Goal: Task Accomplishment & Management: Use online tool/utility

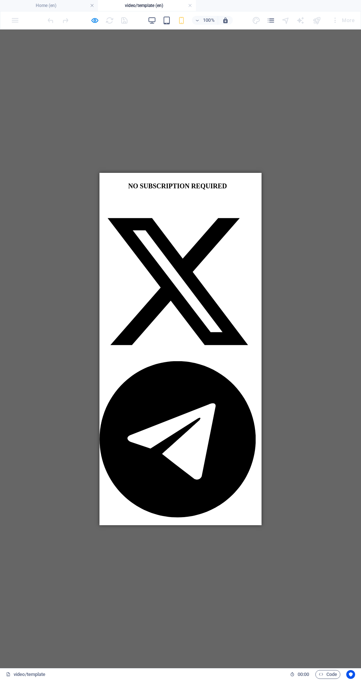
scroll to position [0, 3]
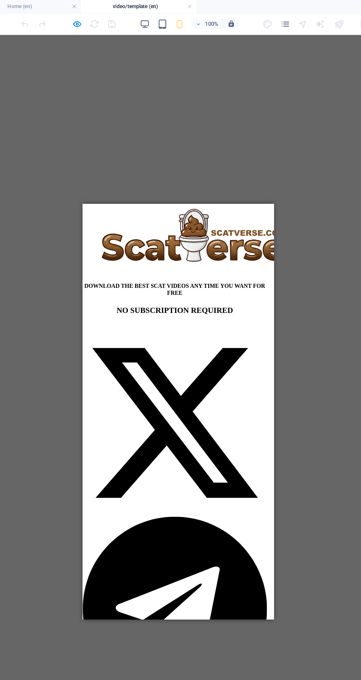
click at [166, 22] on icon "button" at bounding box center [167, 20] width 8 height 8
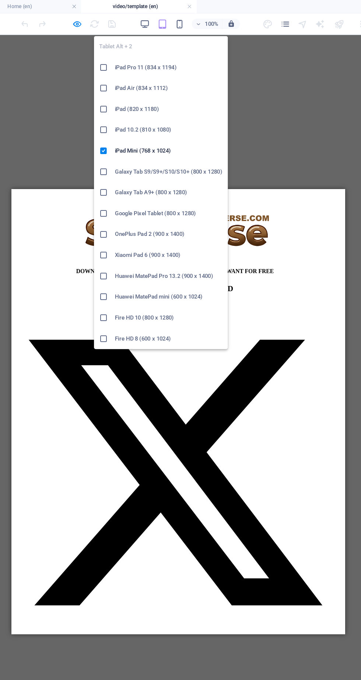
click at [155, 17] on icon "button" at bounding box center [152, 20] width 8 height 8
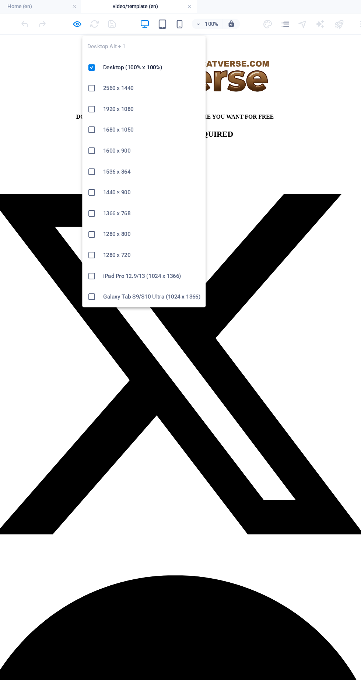
click at [151, 21] on icon "button" at bounding box center [152, 20] width 8 height 8
click at [146, 57] on h6 "Desktop (100% x 100%)" at bounding box center [158, 57] width 83 height 9
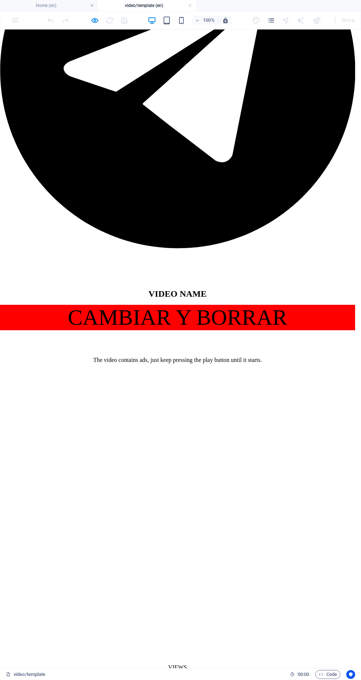
scroll to position [668, 3]
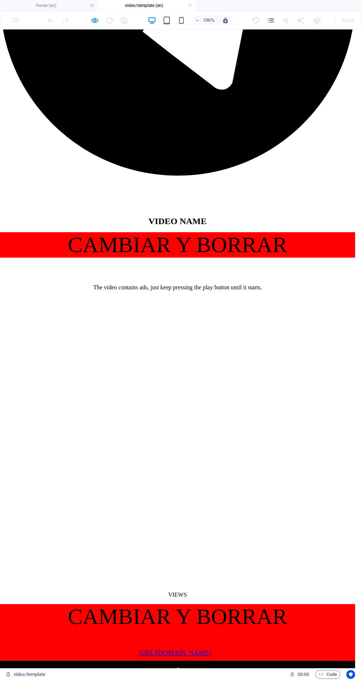
click at [95, 23] on icon "button" at bounding box center [95, 20] width 8 height 8
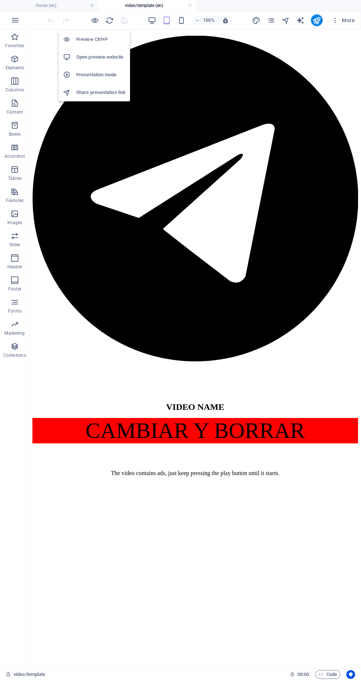
scroll to position [425, 0]
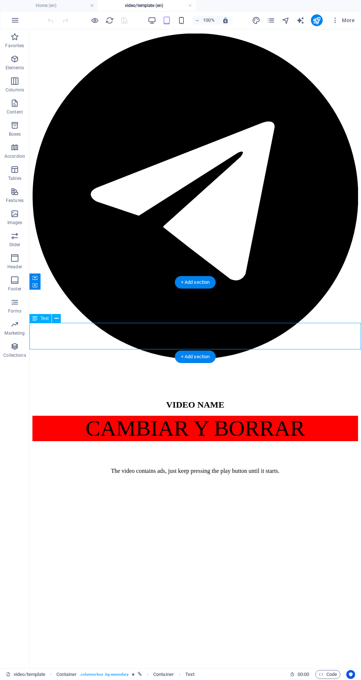
click at [206, 358] on div "+ Add section" at bounding box center [195, 357] width 41 height 13
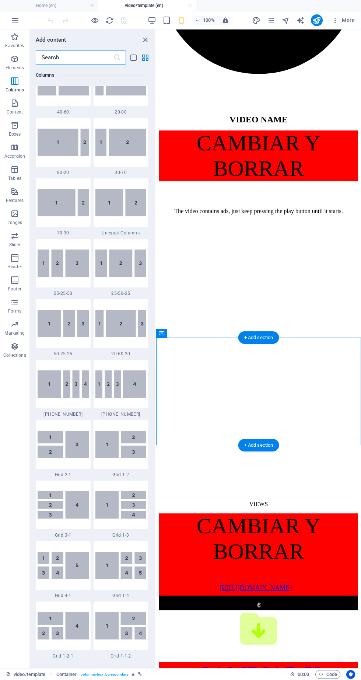
scroll to position [0, 0]
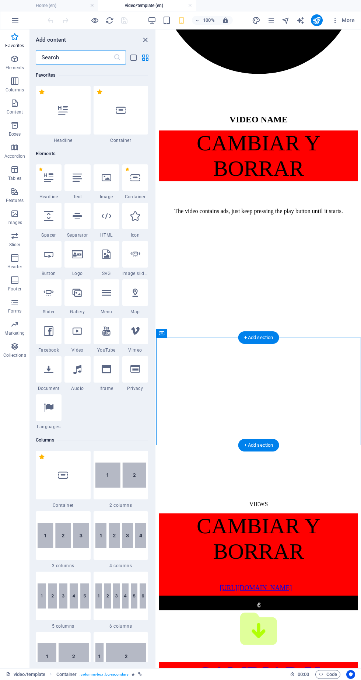
click at [128, 107] on div at bounding box center [121, 110] width 55 height 49
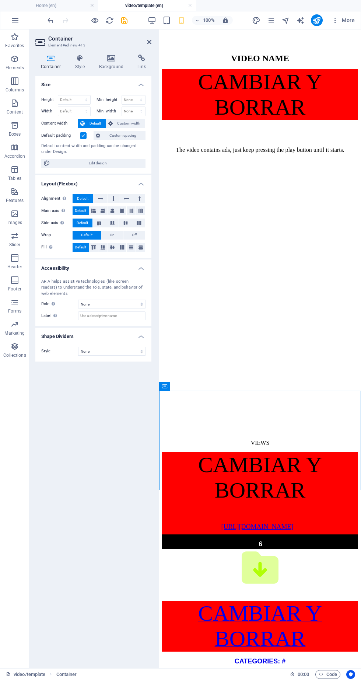
scroll to position [512, 0]
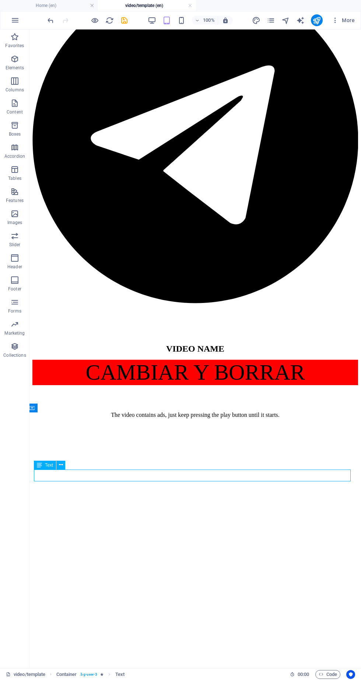
scroll to position [481, 3]
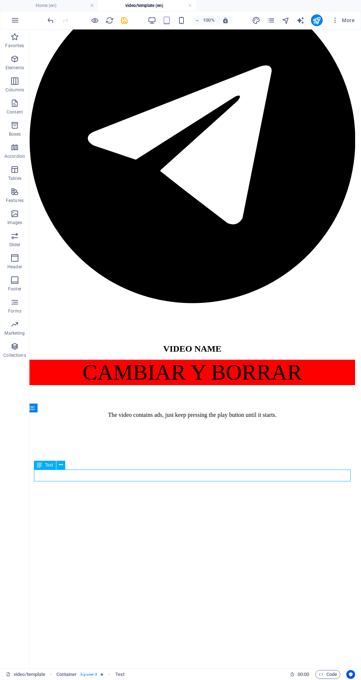
click at [65, 463] on button at bounding box center [60, 465] width 9 height 9
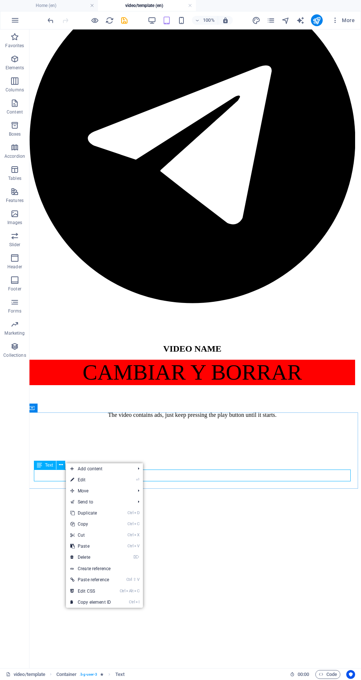
click at [89, 493] on span "Move" at bounding box center [99, 491] width 66 height 11
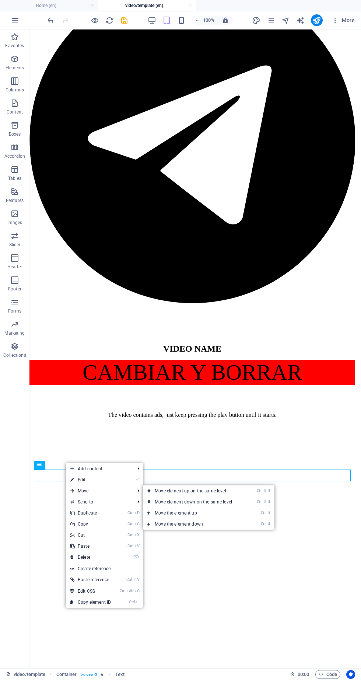
click at [177, 514] on link "Ctrl ⬆ Move the element up" at bounding box center [195, 513] width 104 height 11
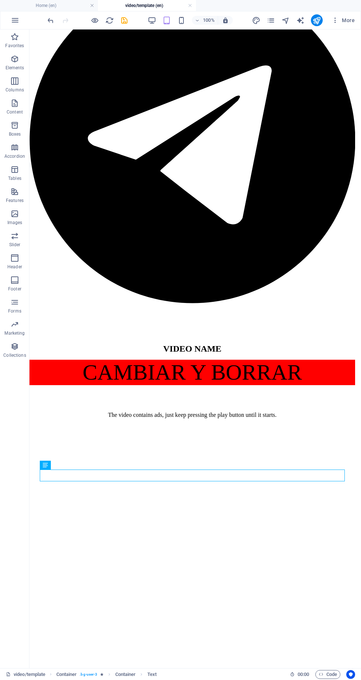
click at [50, 468] on div "Text" at bounding box center [45, 465] width 11 height 9
click at [69, 465] on button at bounding box center [66, 465] width 9 height 9
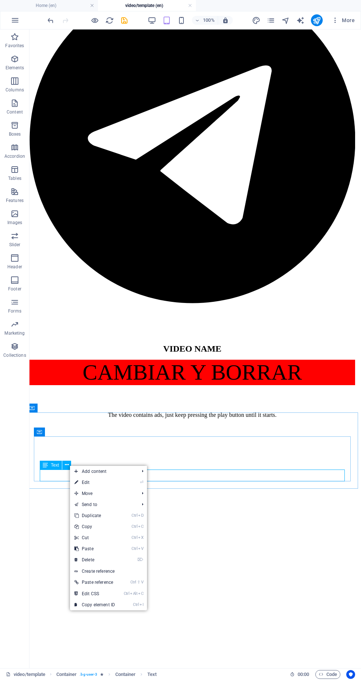
click at [99, 494] on span "Move" at bounding box center [103, 493] width 66 height 11
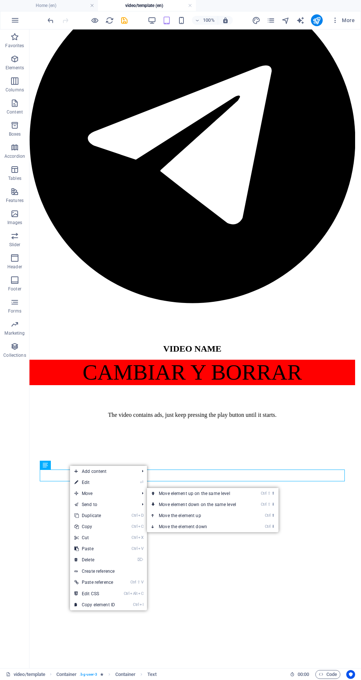
click at [171, 519] on link "Ctrl ⬆ Move the element up" at bounding box center [199, 515] width 104 height 11
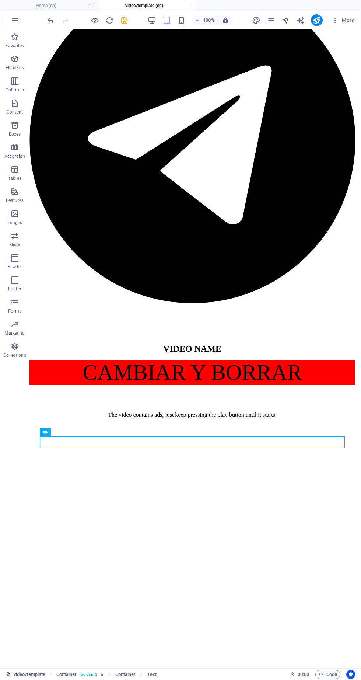
click at [82, 430] on icon at bounding box center [80, 432] width 4 height 8
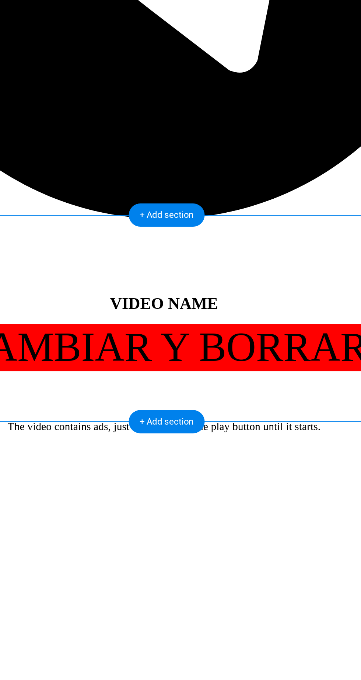
scroll to position [483, 0]
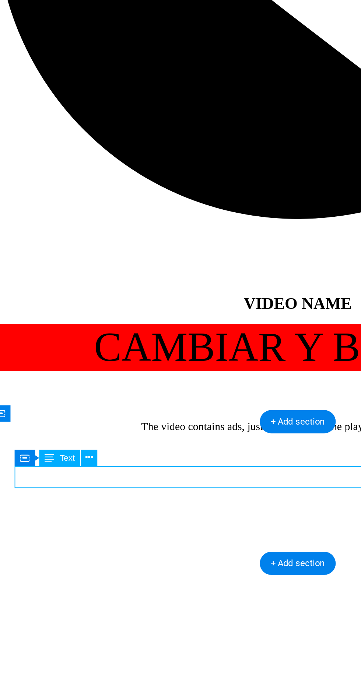
click at [86, 433] on button at bounding box center [83, 430] width 9 height 9
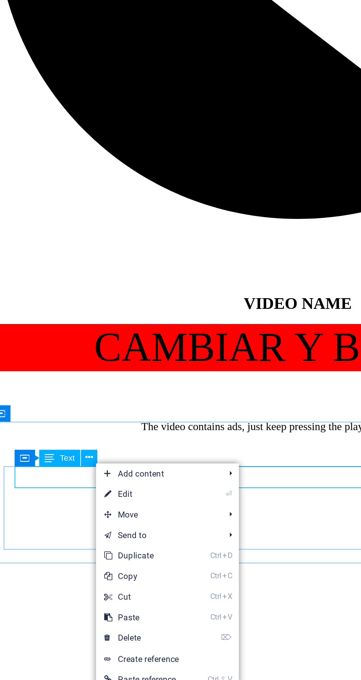
click at [120, 460] on span "Move" at bounding box center [120, 461] width 66 height 11
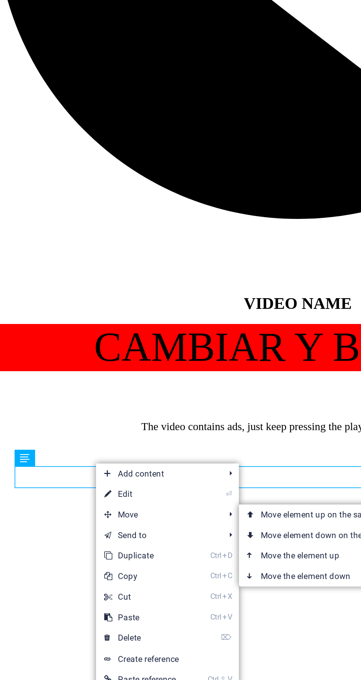
click at [208, 483] on link "Ctrl ⬆ Move the element up" at bounding box center [216, 483] width 104 height 11
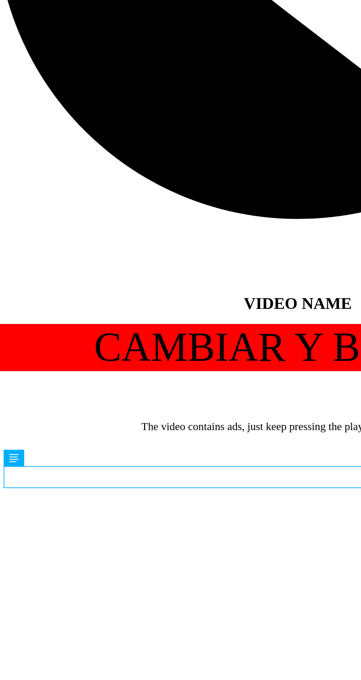
click at [0, 0] on span "Text" at bounding box center [0, 0] width 0 height 0
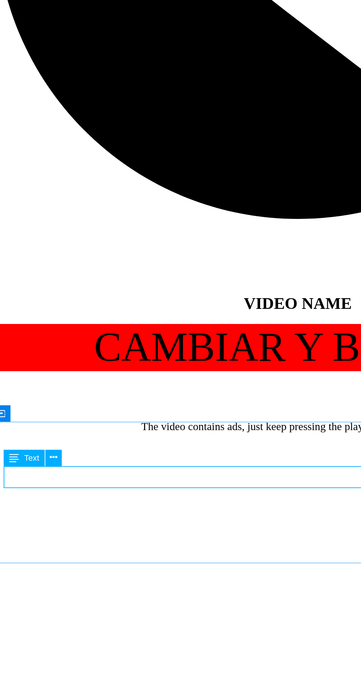
click at [66, 429] on button at bounding box center [63, 430] width 9 height 9
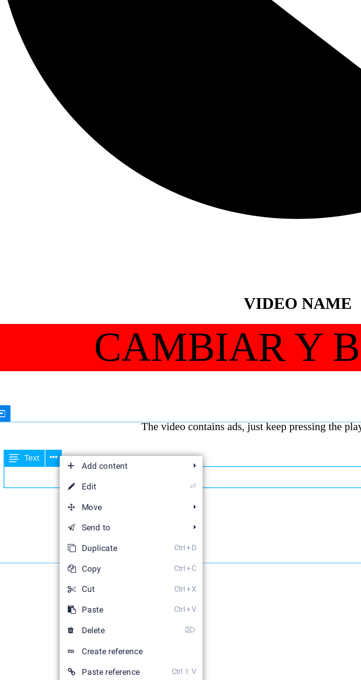
click at [110, 458] on span "Move" at bounding box center [100, 457] width 66 height 11
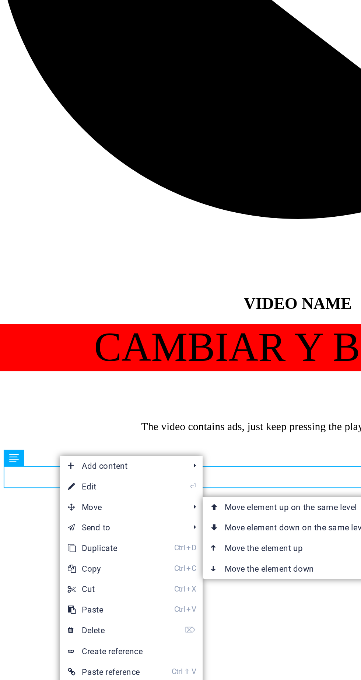
click at [190, 481] on link "Ctrl ⬆ Move the element up" at bounding box center [196, 479] width 104 height 11
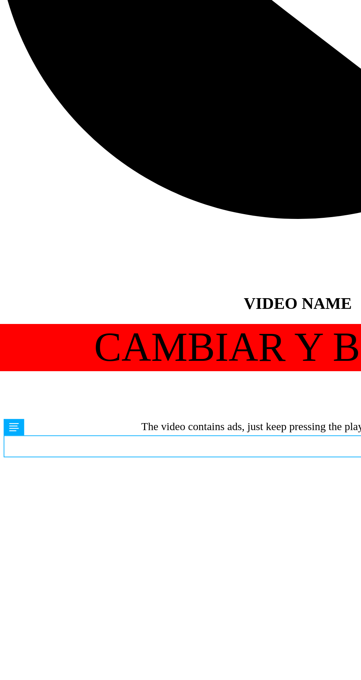
click at [48, 412] on div "Container Text" at bounding box center [45, 414] width 16 height 9
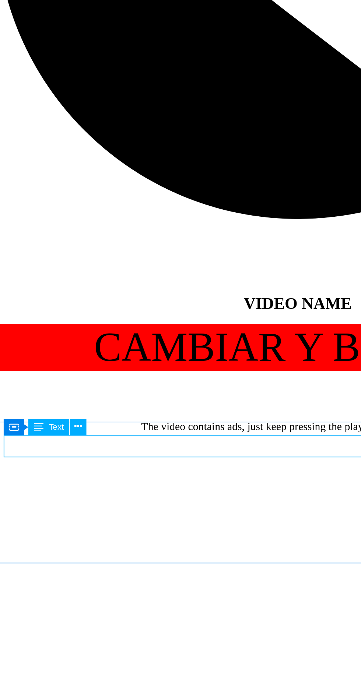
click at [80, 413] on button at bounding box center [77, 414] width 9 height 9
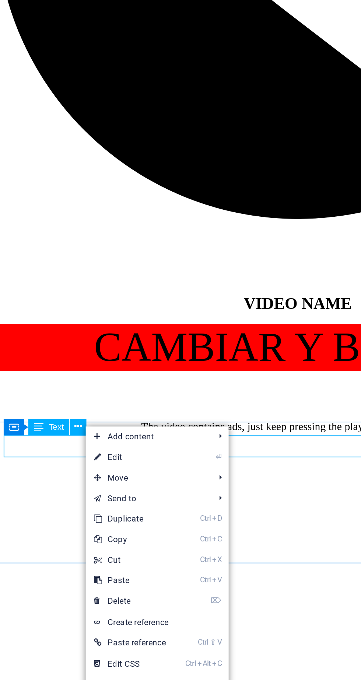
click at [117, 442] on span "Move" at bounding box center [114, 441] width 66 height 11
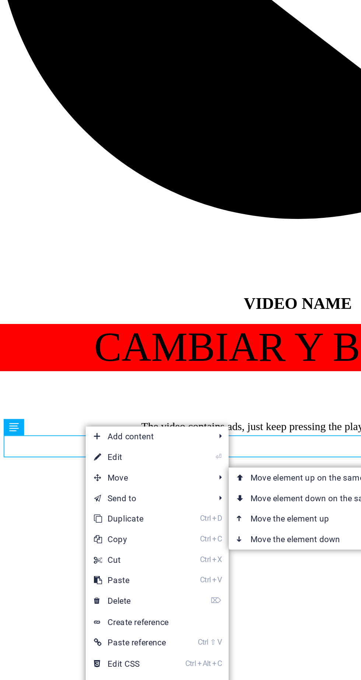
click at [205, 465] on link "Ctrl ⬆ Move the element up" at bounding box center [210, 463] width 104 height 11
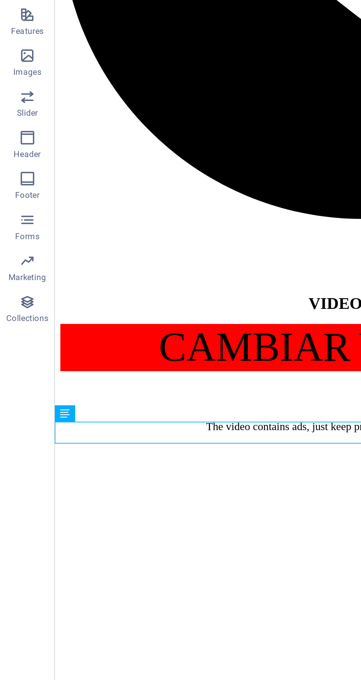
click at [37, 404] on icon at bounding box center [34, 406] width 5 height 9
click at [59, 408] on button at bounding box center [56, 406] width 9 height 9
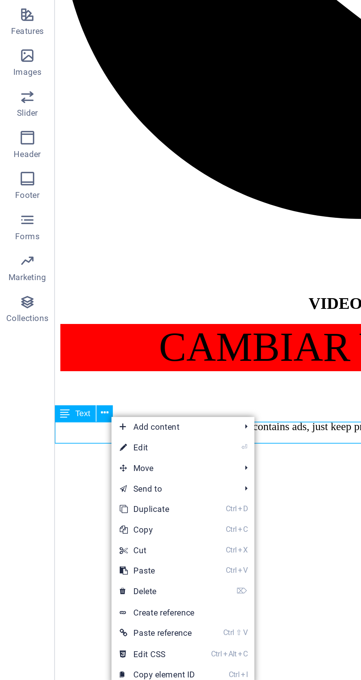
click at [91, 436] on span "Move" at bounding box center [93, 436] width 66 height 11
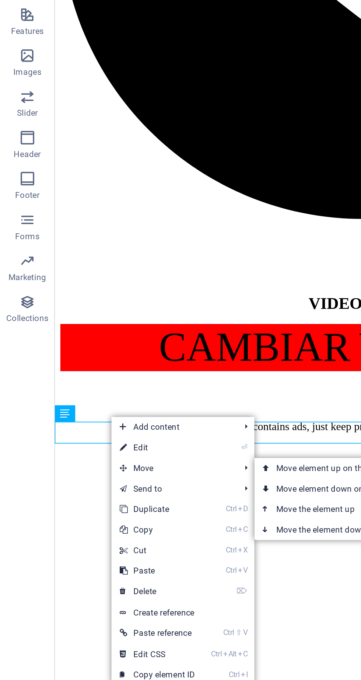
click at [182, 460] on link "Ctrl ⬆ Move the element up" at bounding box center [189, 458] width 104 height 11
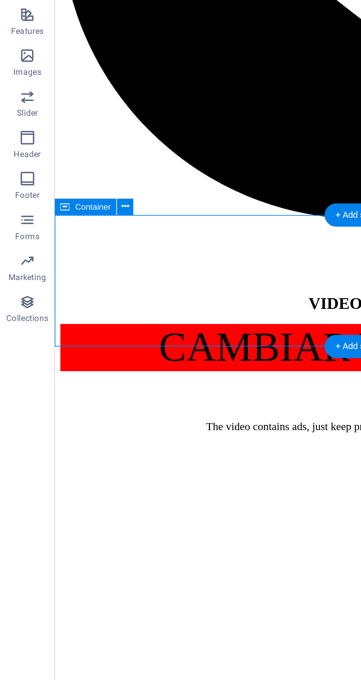
click at [46, 295] on span "Container" at bounding box center [50, 295] width 19 height 4
click at [68, 296] on icon at bounding box center [68, 295] width 4 height 8
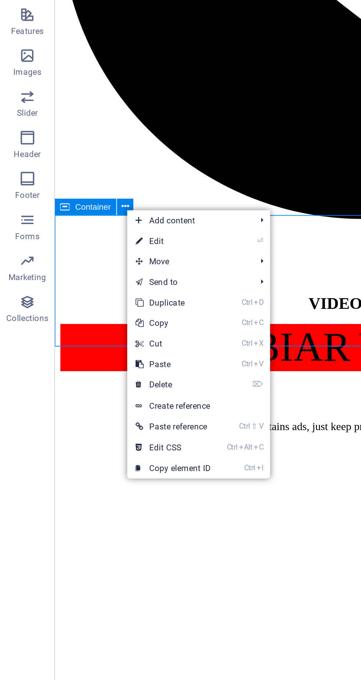
click at [92, 314] on link "⏎ Edit" at bounding box center [93, 313] width 49 height 11
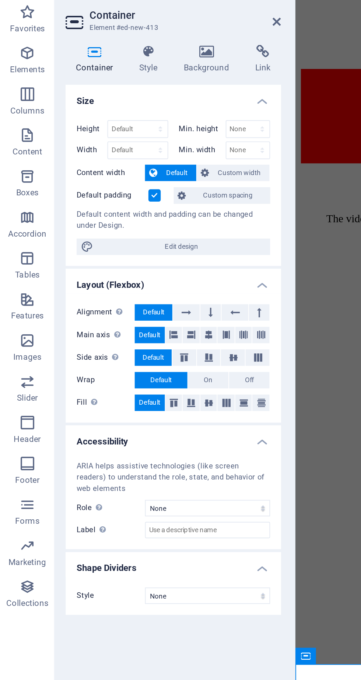
click at [119, 57] on icon at bounding box center [112, 58] width 36 height 7
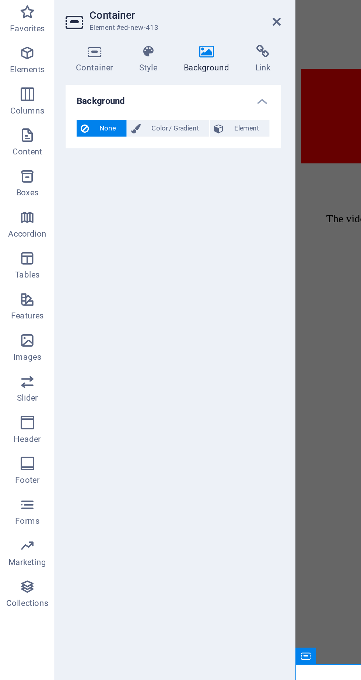
click at [98, 99] on span "Color / Gradient" at bounding box center [94, 99] width 32 height 9
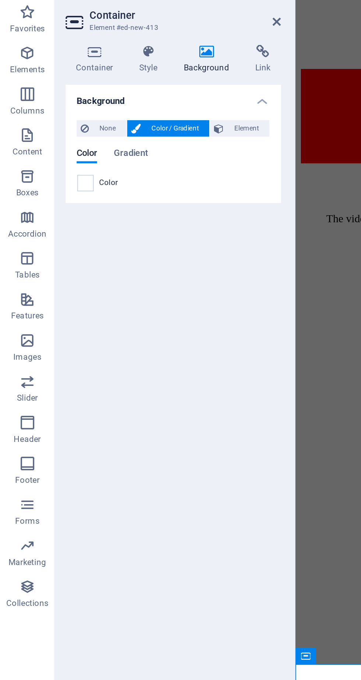
click at [49, 131] on span at bounding box center [46, 129] width 8 height 8
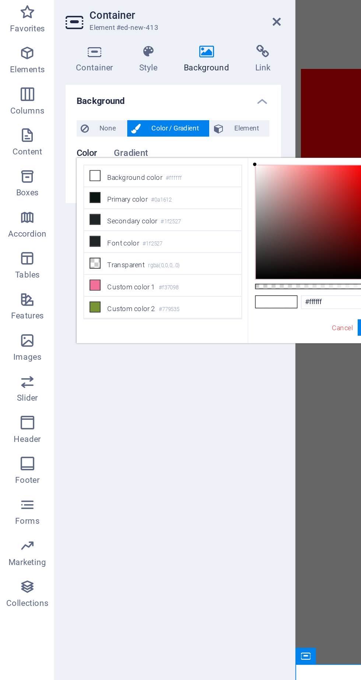
click at [81, 149] on li "Secondary color #1f2527" at bounding box center [87, 149] width 85 height 12
type input "#1f2527"
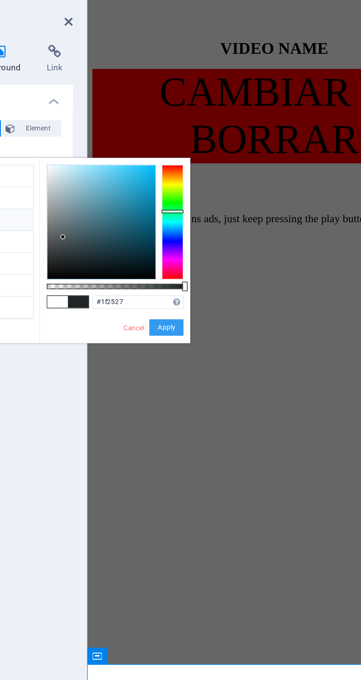
click at [206, 202] on button "Apply" at bounding box center [202, 206] width 18 height 9
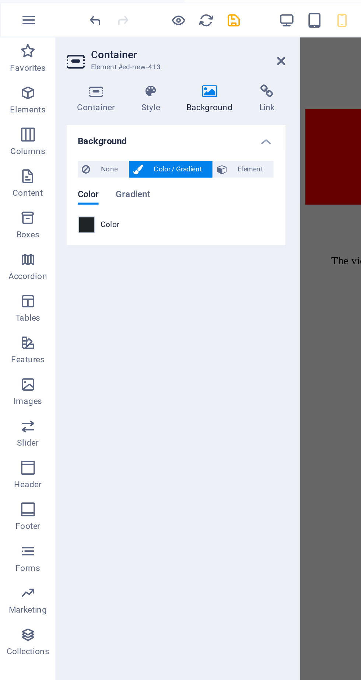
click at [60, 63] on h4 "Container" at bounding box center [52, 62] width 34 height 15
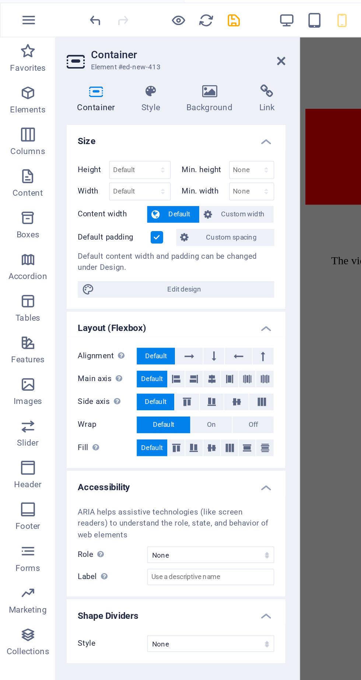
click at [84, 135] on label at bounding box center [83, 135] width 7 height 7
click at [0, 0] on input "Default padding" at bounding box center [0, 0] width 0 height 0
click at [150, 43] on icon at bounding box center [149, 42] width 4 height 6
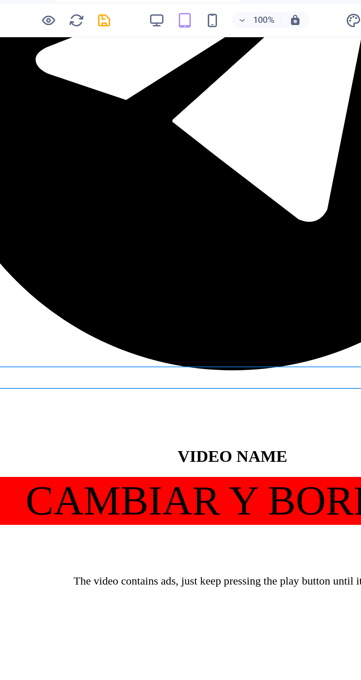
scroll to position [578, 0]
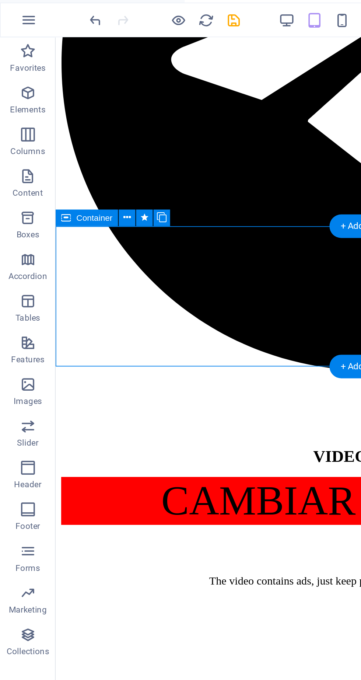
click at [67, 125] on icon at bounding box center [68, 125] width 4 height 8
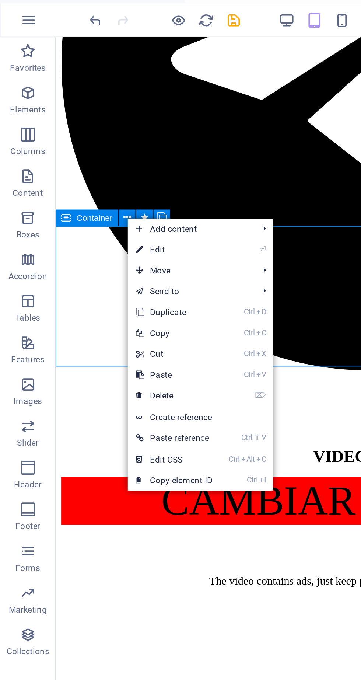
click at [95, 141] on link "⏎ Edit" at bounding box center [92, 142] width 49 height 11
select select "%"
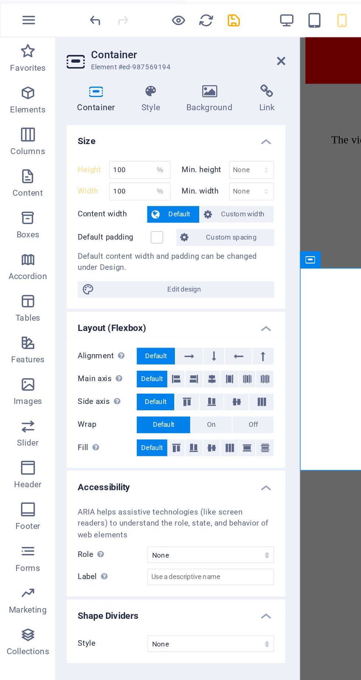
scroll to position [643, 0]
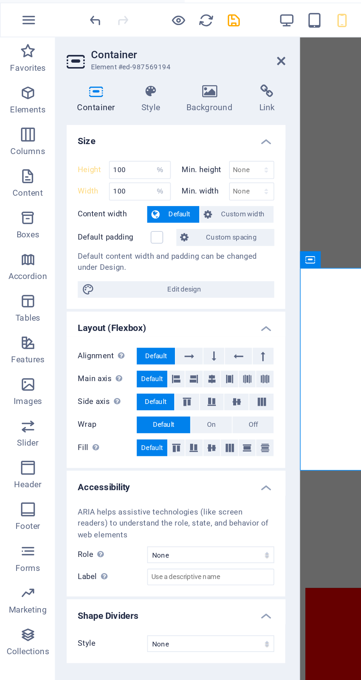
click at [115, 62] on h4 "Background" at bounding box center [113, 62] width 39 height 15
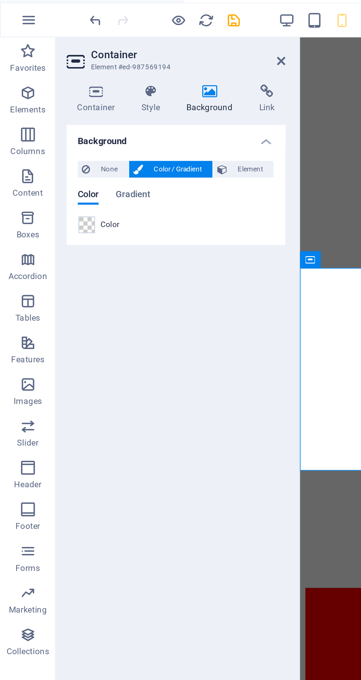
click at [50, 126] on span at bounding box center [46, 129] width 8 height 8
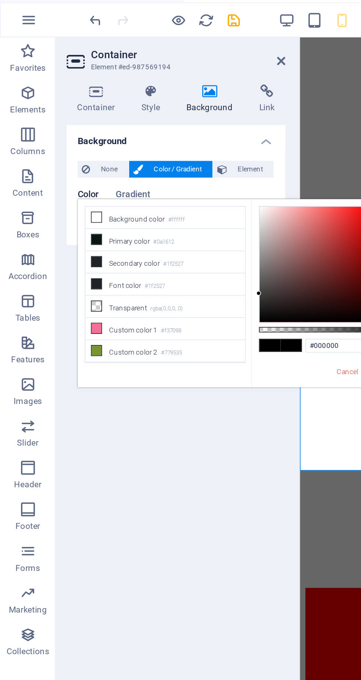
click at [80, 137] on li "Primary color #0a1612" at bounding box center [87, 137] width 85 height 12
type input "#0a1612"
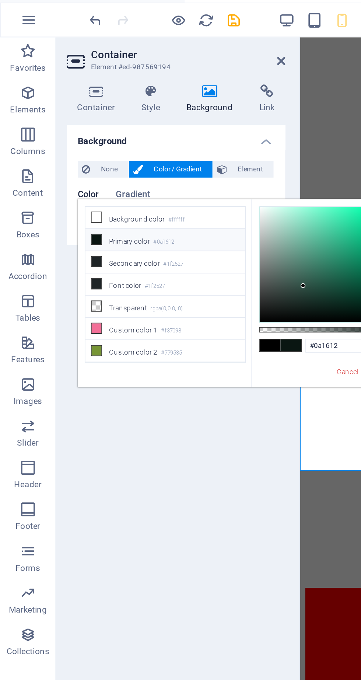
scroll to position [643, 3]
click at [149, 42] on icon at bounding box center [149, 42] width 4 height 6
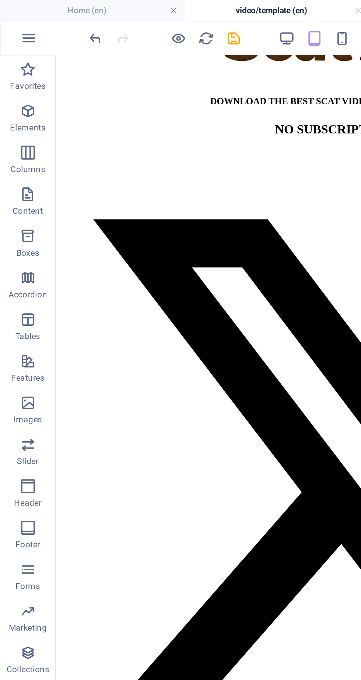
scroll to position [0, 0]
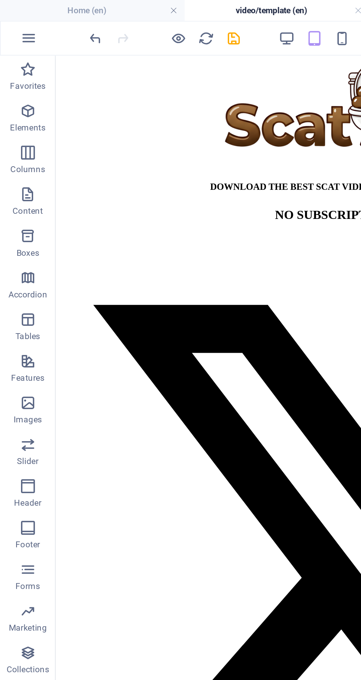
click at [126, 20] on icon "save" at bounding box center [124, 20] width 8 height 8
click at [55, 4] on h4 "Home (en)" at bounding box center [49, 5] width 98 height 8
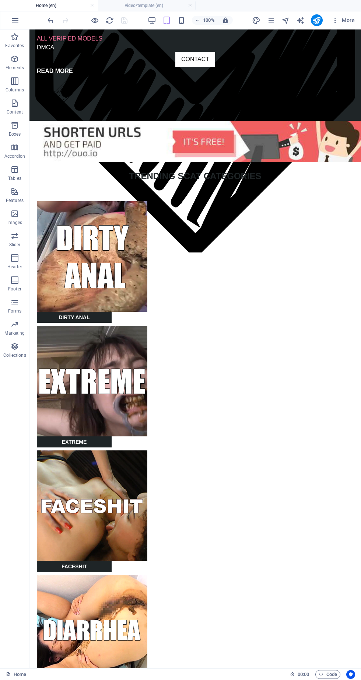
scroll to position [217, 0]
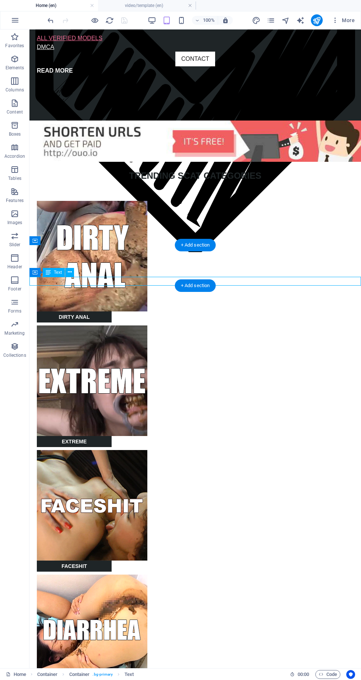
scroll to position [217, 0]
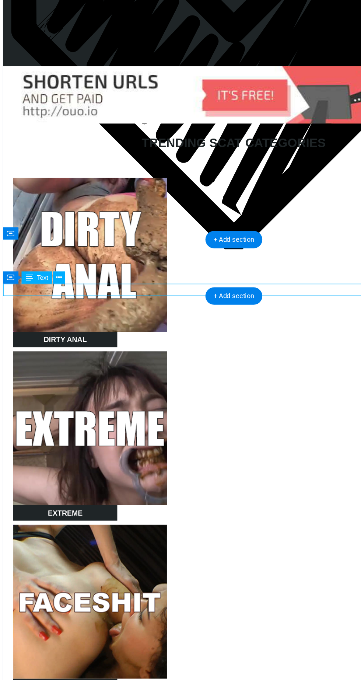
click at [35, 272] on icon at bounding box center [34, 272] width 5 height 9
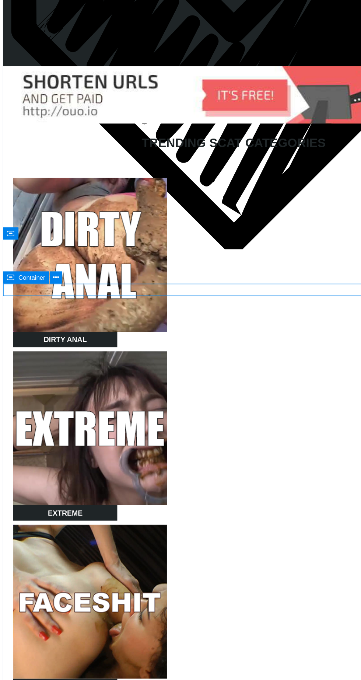
click at [69, 271] on icon at bounding box center [68, 272] width 4 height 8
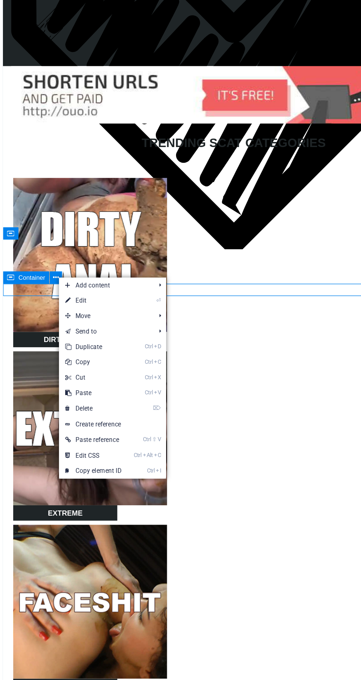
click at [103, 363] on link "⌦ Delete" at bounding box center [94, 366] width 49 height 11
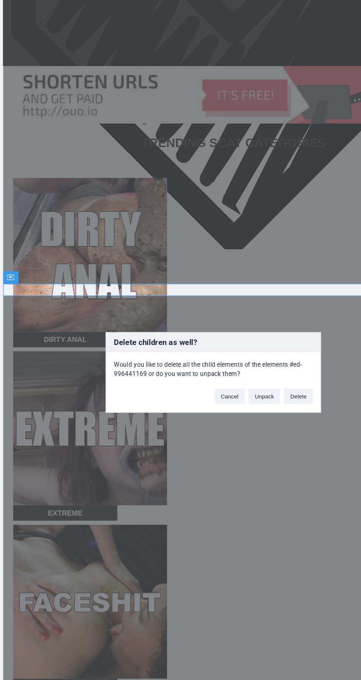
click at [245, 358] on button "Delete" at bounding box center [242, 357] width 21 height 11
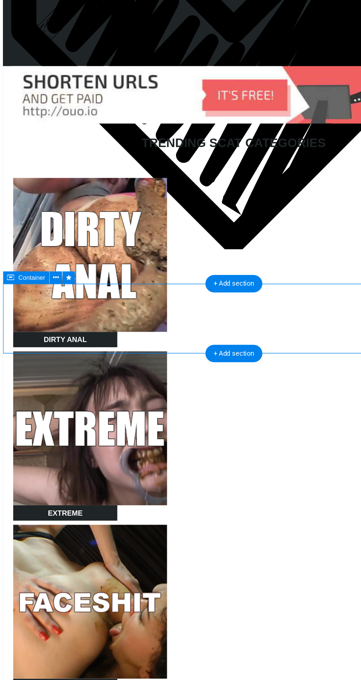
click at [67, 271] on icon at bounding box center [68, 272] width 4 height 8
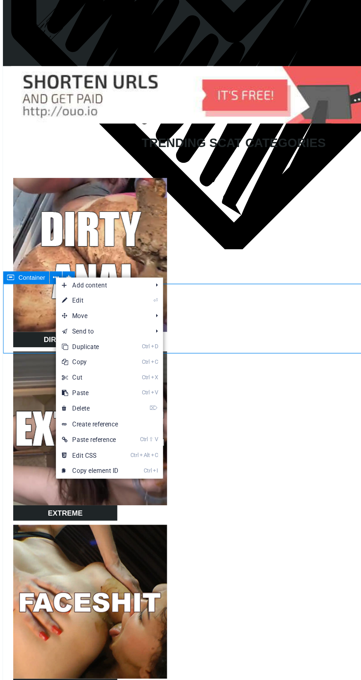
click at [108, 367] on link "⌦ Delete" at bounding box center [91, 366] width 49 height 11
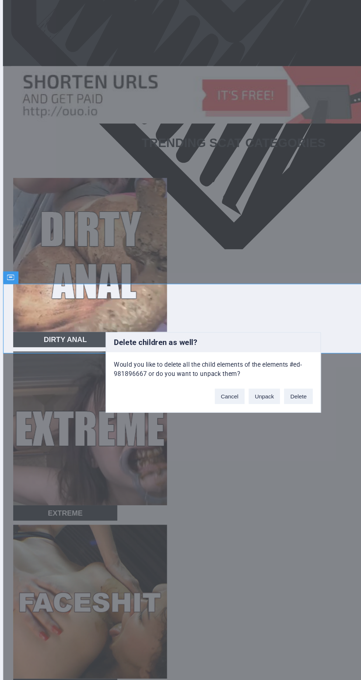
click at [248, 359] on button "Delete" at bounding box center [242, 357] width 21 height 11
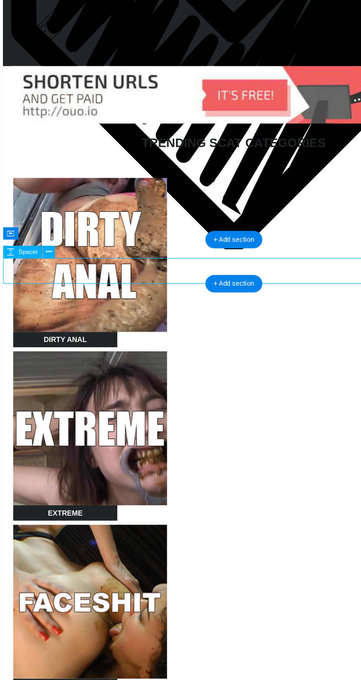
click at [68, 255] on div "Spacer" at bounding box center [50, 253] width 42 height 9
click at [66, 257] on button at bounding box center [62, 253] width 9 height 9
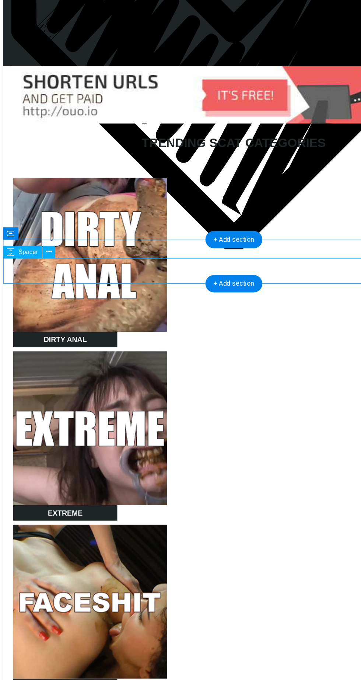
click at [63, 255] on icon at bounding box center [62, 254] width 4 height 8
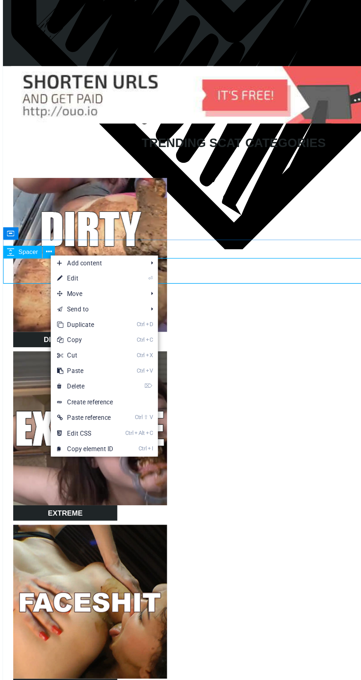
click at [96, 349] on link "⌦ Delete" at bounding box center [88, 350] width 49 height 11
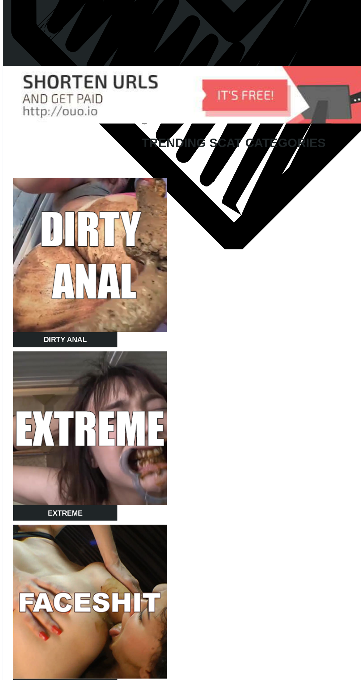
scroll to position [217, 3]
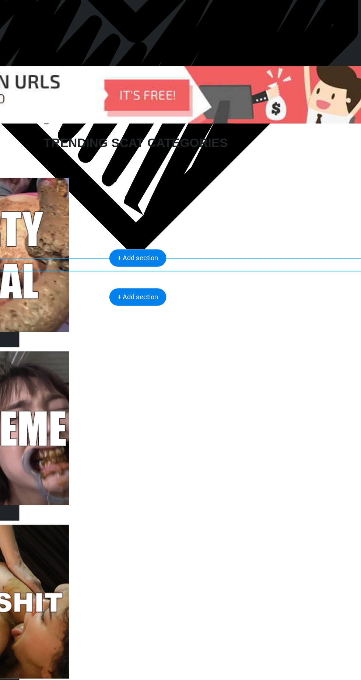
scroll to position [0, 0]
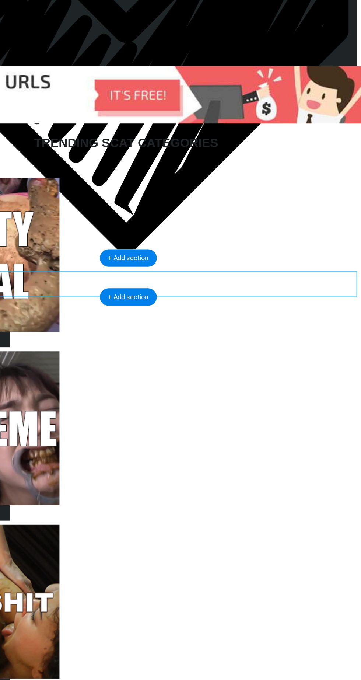
click at [121, 154] on div "TRENDING SCAT CATEGORIES DIRTY ANAL EXTREME FACESHIT [MEDICAL_DATA]" at bounding box center [63, 343] width 332 height 542
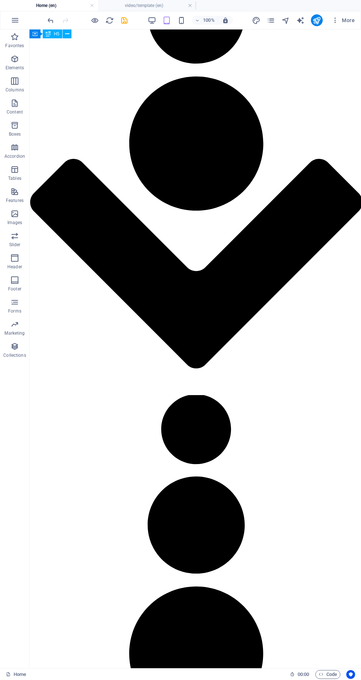
scroll to position [1548, 0]
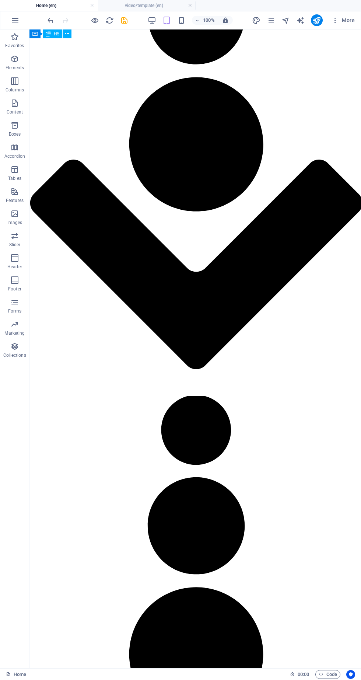
click at [127, 18] on icon "save" at bounding box center [124, 20] width 8 height 8
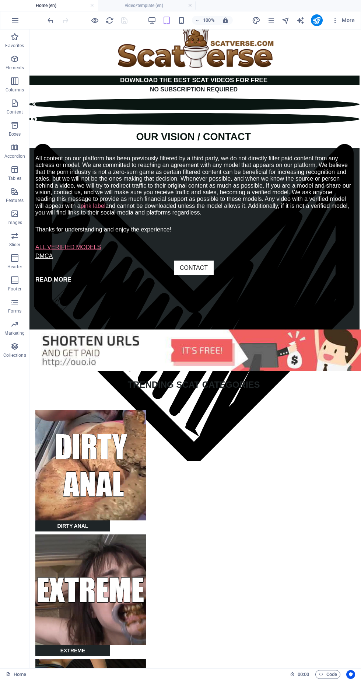
scroll to position [0, 1]
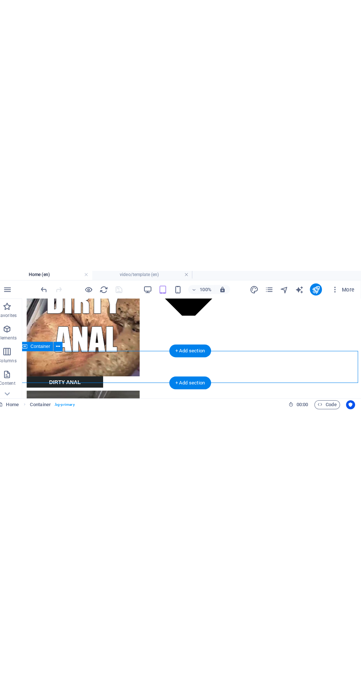
scroll to position [0, 0]
